Goal: Task Accomplishment & Management: Manage account settings

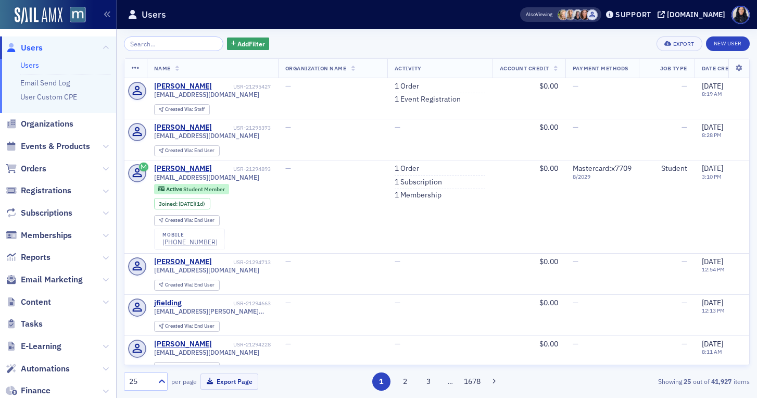
click at [186, 44] on input "search" at bounding box center [173, 43] width 99 height 15
click at [60, 147] on span "Events & Products" at bounding box center [55, 146] width 69 height 11
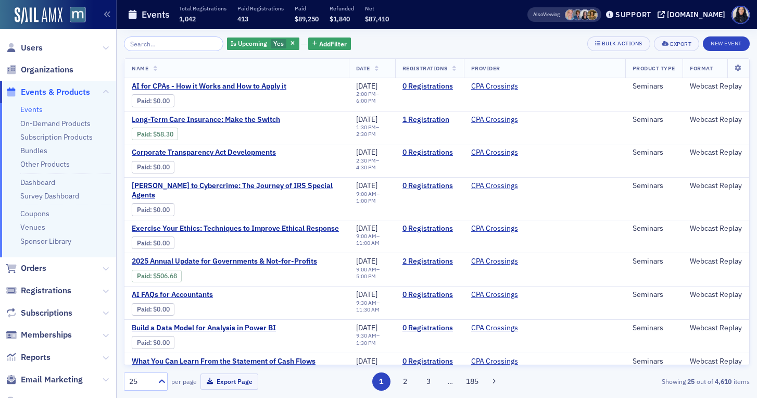
click at [160, 46] on input "search" at bounding box center [173, 43] width 99 height 15
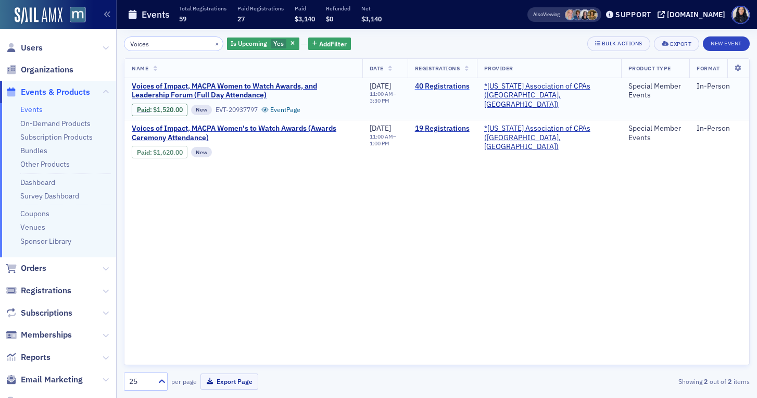
type input "Voices"
click at [451, 85] on link "40 Registrations" at bounding box center [442, 86] width 55 height 9
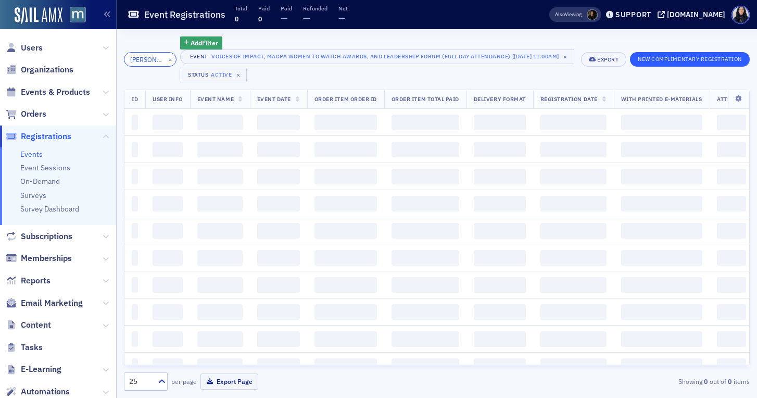
type input "J"
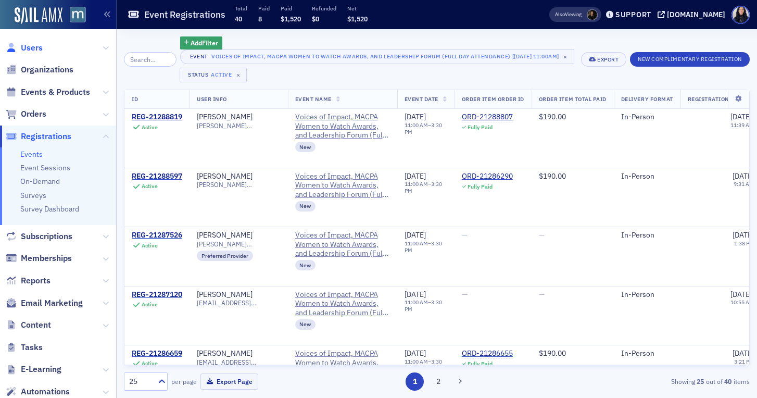
click at [40, 46] on span "Users" at bounding box center [32, 47] width 22 height 11
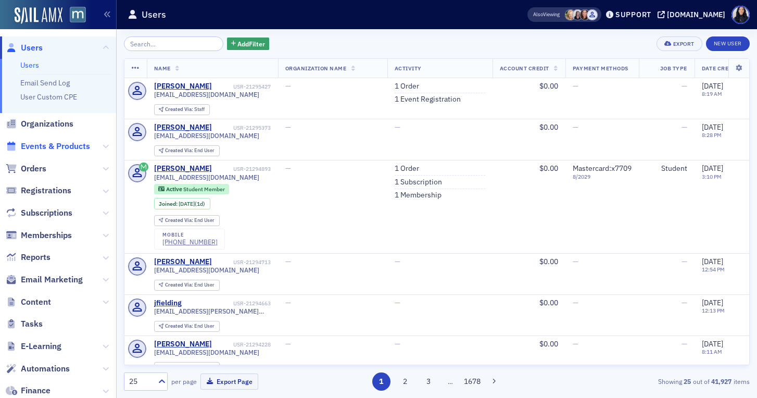
click at [40, 147] on span "Events & Products" at bounding box center [55, 146] width 69 height 11
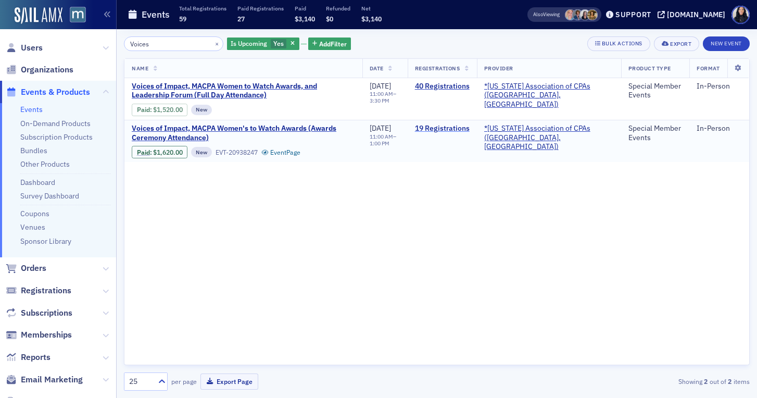
click at [461, 132] on link "19 Registrations" at bounding box center [442, 128] width 55 height 9
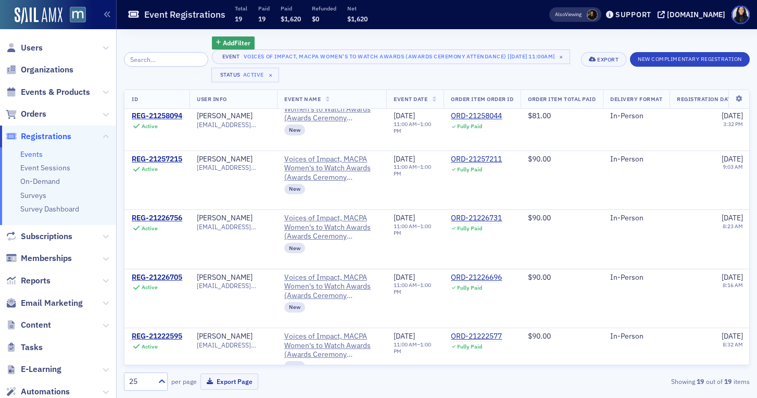
scroll to position [866, 0]
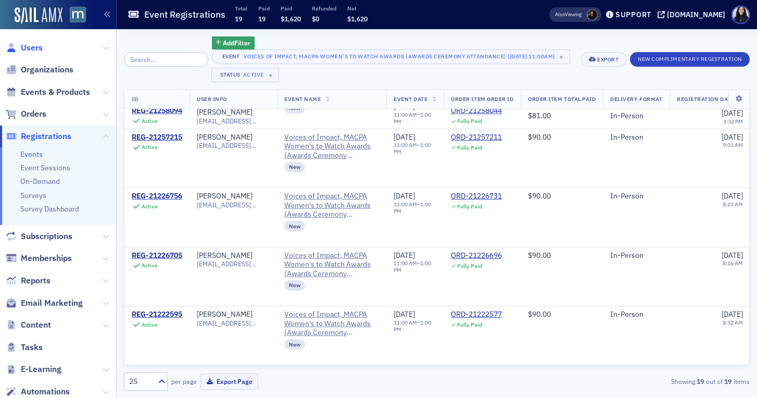
click at [39, 48] on span "Users" at bounding box center [32, 47] width 22 height 11
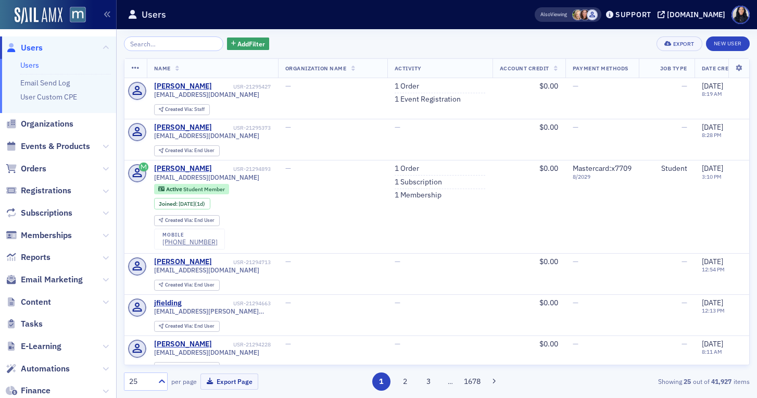
click at [186, 45] on input "search" at bounding box center [173, 43] width 99 height 15
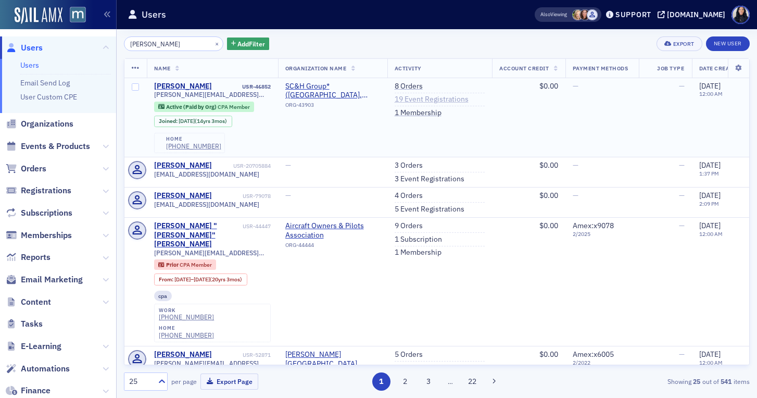
type input "James Eaton"
click at [418, 98] on link "19 Event Registrations" at bounding box center [432, 99] width 74 height 9
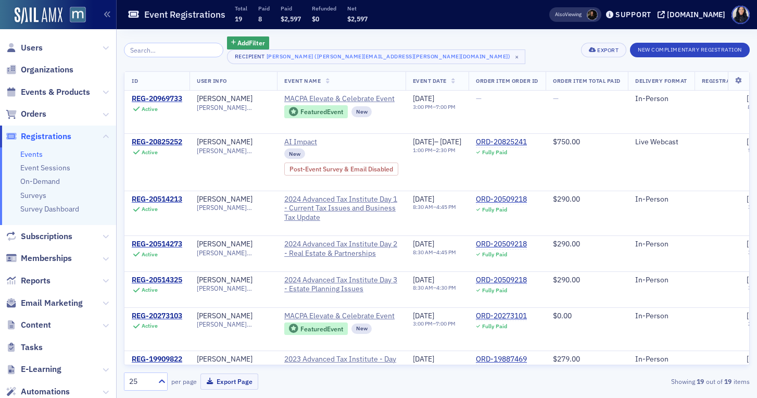
click at [177, 53] on input "search" at bounding box center [173, 50] width 99 height 15
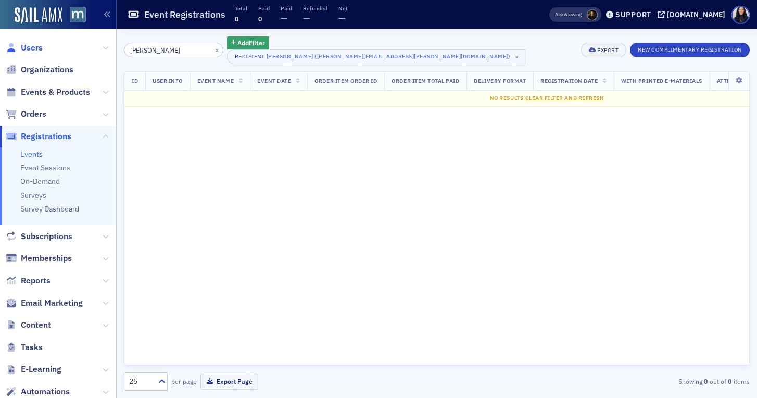
type input "Michelle Chalmers"
click at [38, 47] on span "Users" at bounding box center [32, 47] width 22 height 11
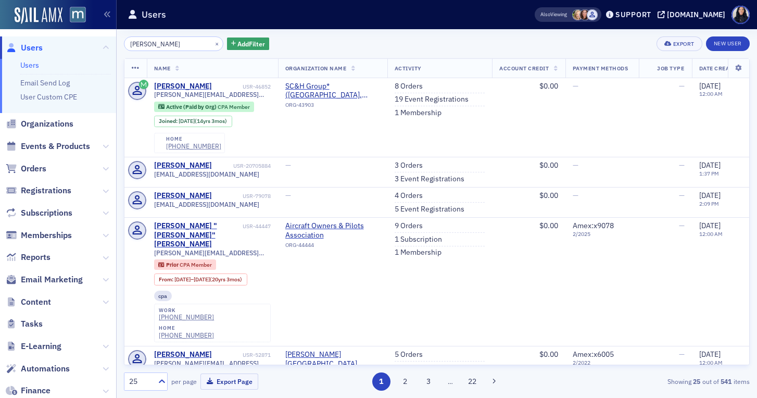
click at [157, 44] on input "James Eaton" at bounding box center [173, 43] width 99 height 15
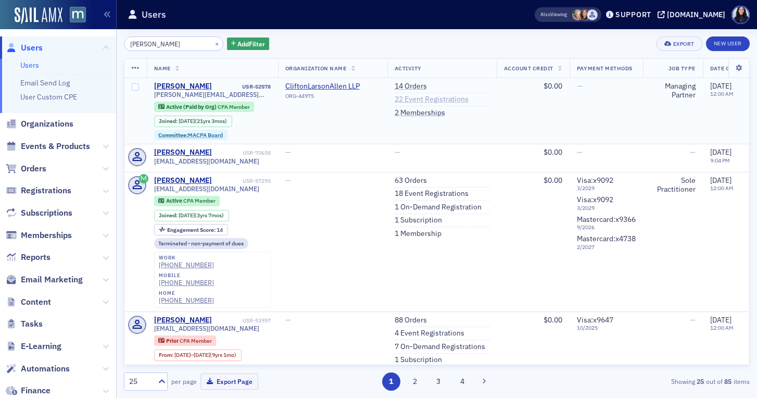
type input "Michele Chalmers"
click at [406, 99] on link "22 Event Registrations" at bounding box center [432, 99] width 74 height 9
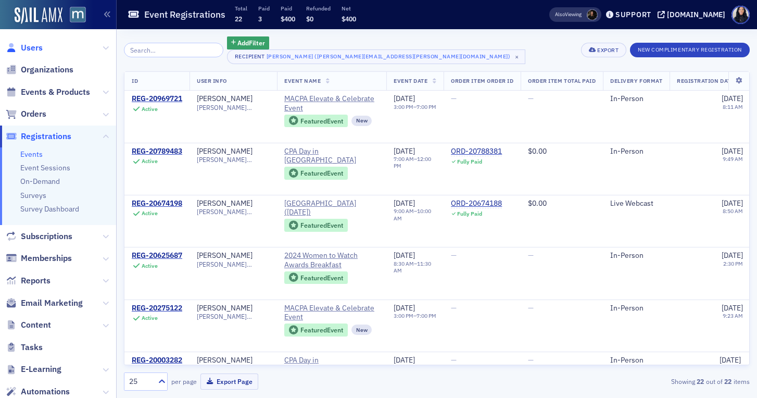
click at [39, 48] on span "Users" at bounding box center [32, 47] width 22 height 11
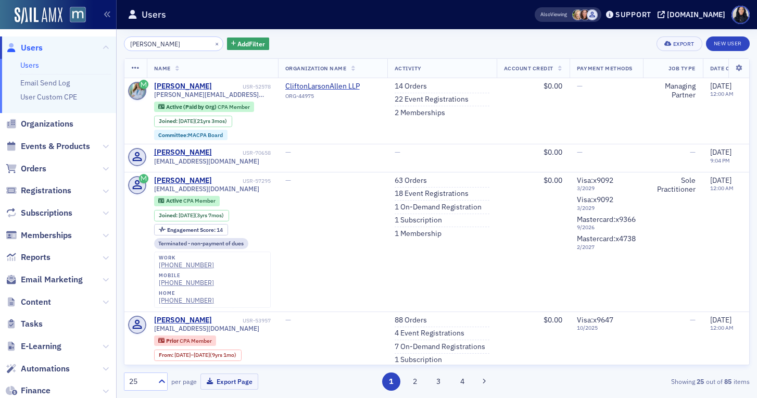
click at [153, 46] on input "Michele Chalmers" at bounding box center [173, 43] width 99 height 15
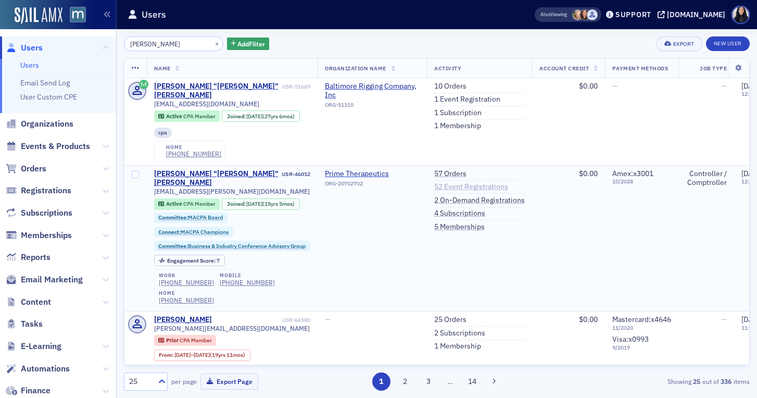
type input "Tom White"
click at [455, 182] on link "52 Event Registrations" at bounding box center [471, 186] width 74 height 9
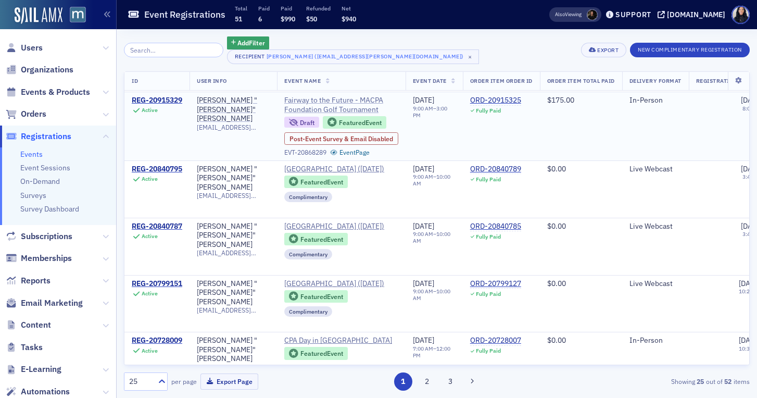
scroll to position [98, 0]
click at [80, 67] on span "Organizations" at bounding box center [58, 70] width 116 height 22
click at [63, 71] on span "Organizations" at bounding box center [47, 69] width 53 height 11
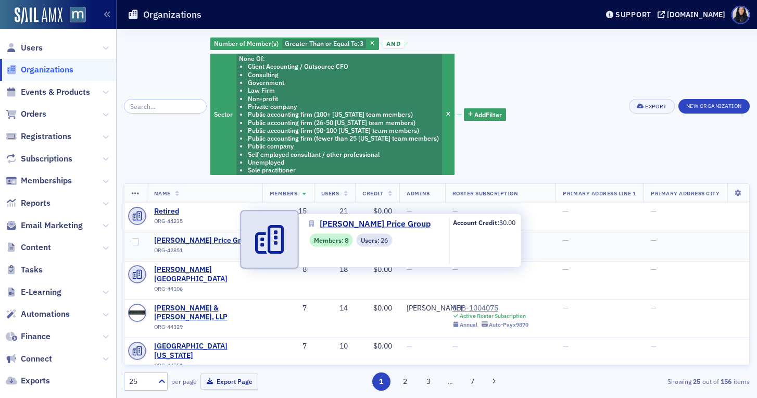
click at [193, 240] on span "[PERSON_NAME] Price Group" at bounding box center [203, 240] width 99 height 9
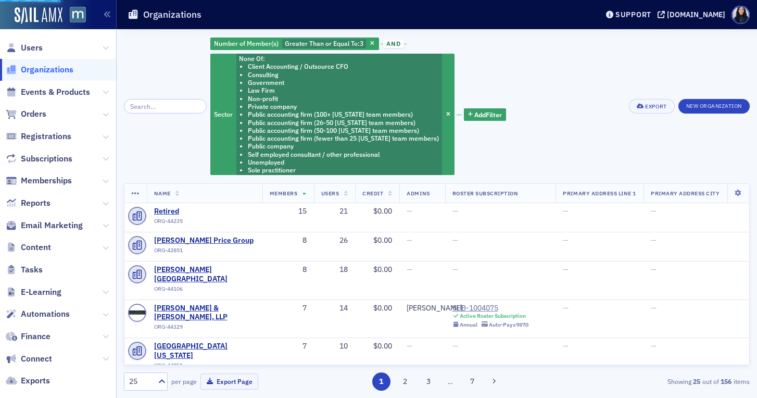
select select "US"
